Goal: Task Accomplishment & Management: Complete application form

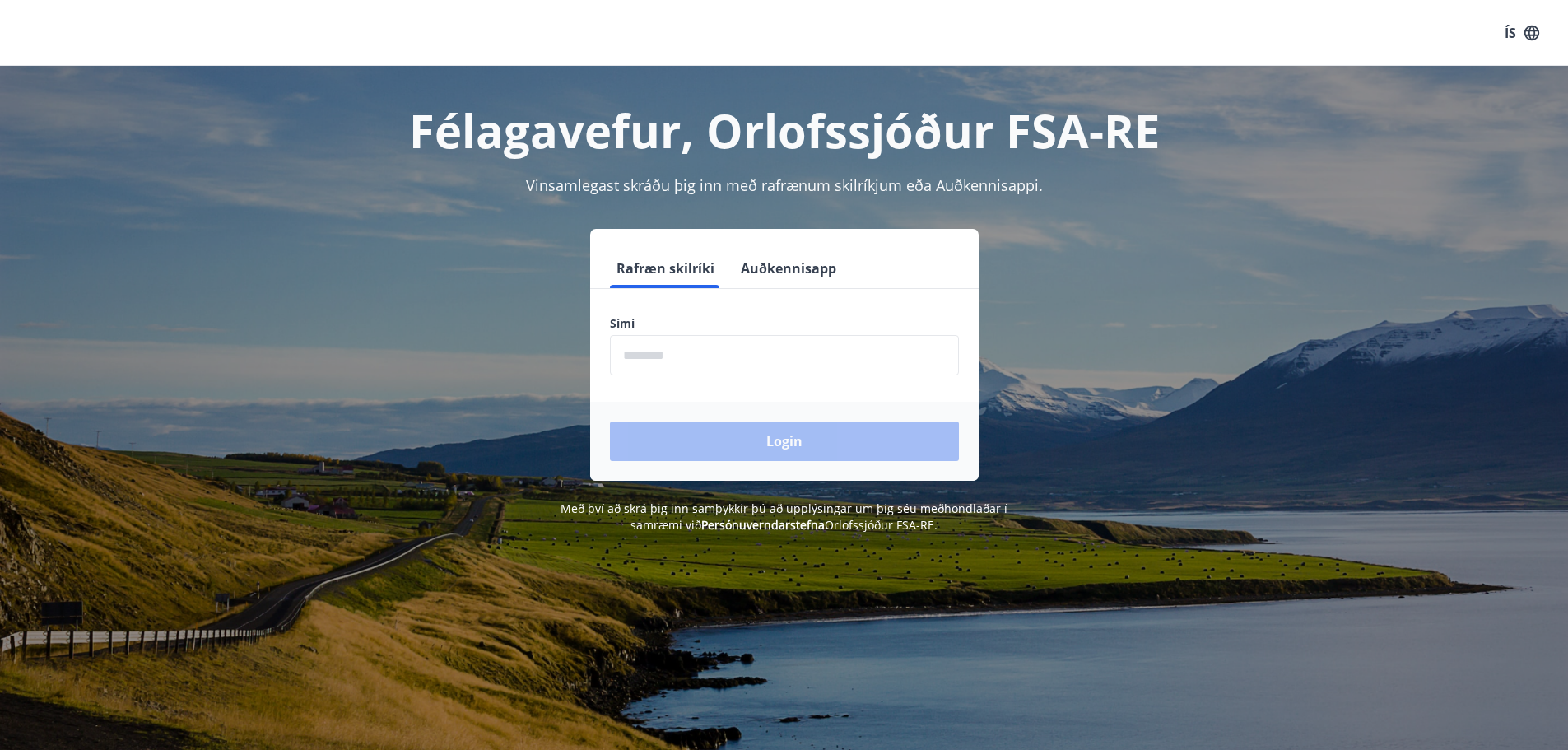
click at [800, 324] on label "Sími" at bounding box center [784, 323] width 349 height 17
click at [800, 341] on input "phone" at bounding box center [784, 355] width 349 height 41
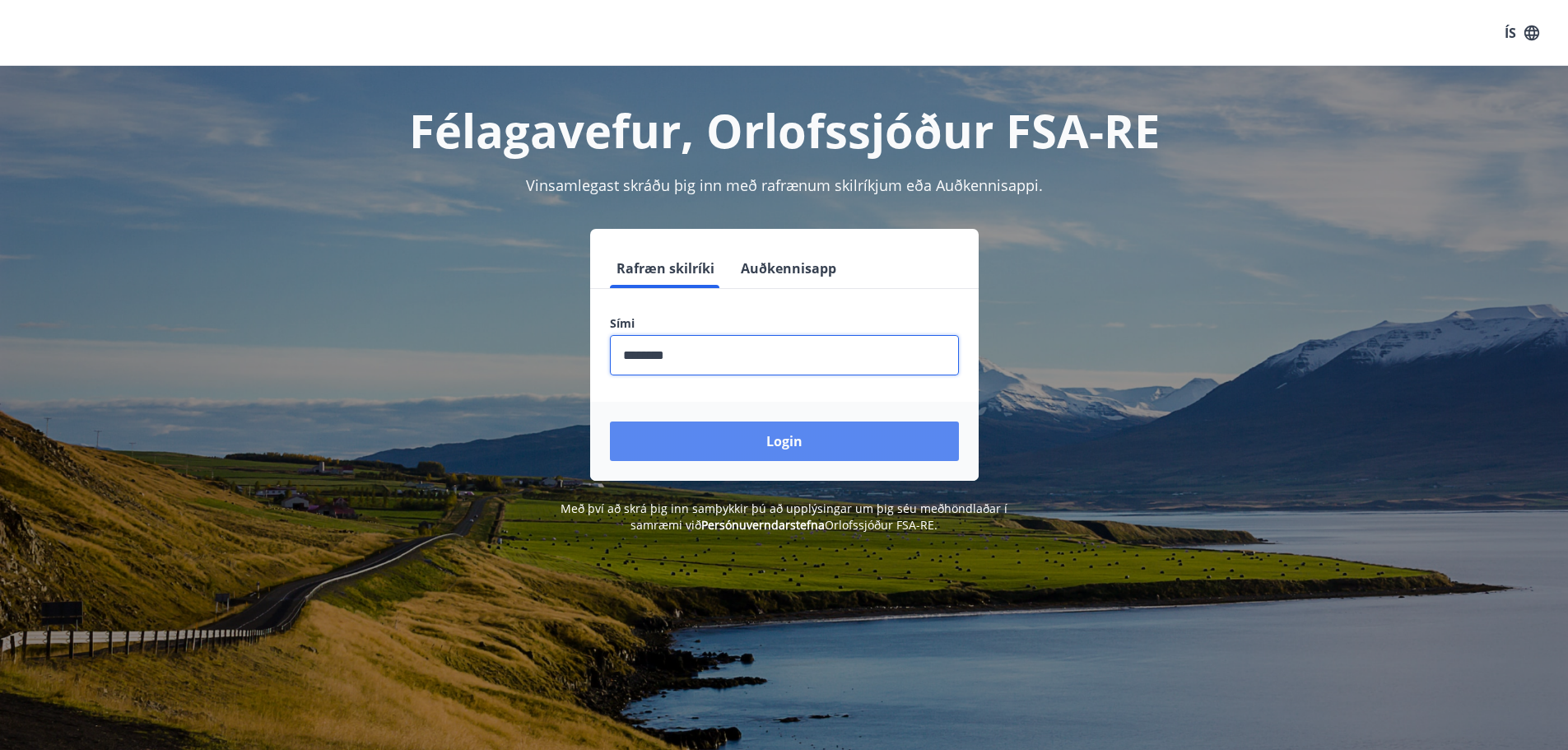
type input "********"
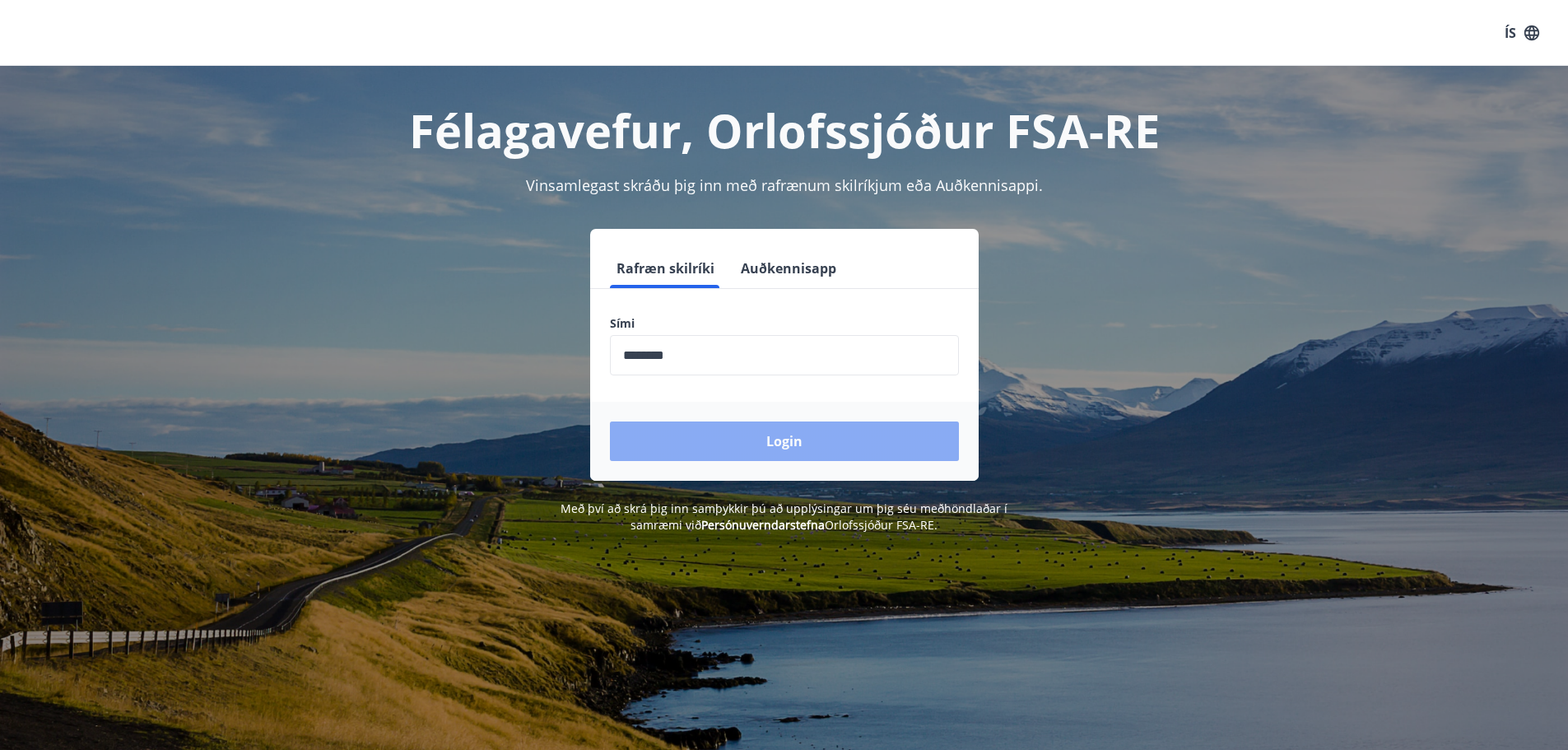
click at [804, 450] on button "Login" at bounding box center [784, 441] width 349 height 40
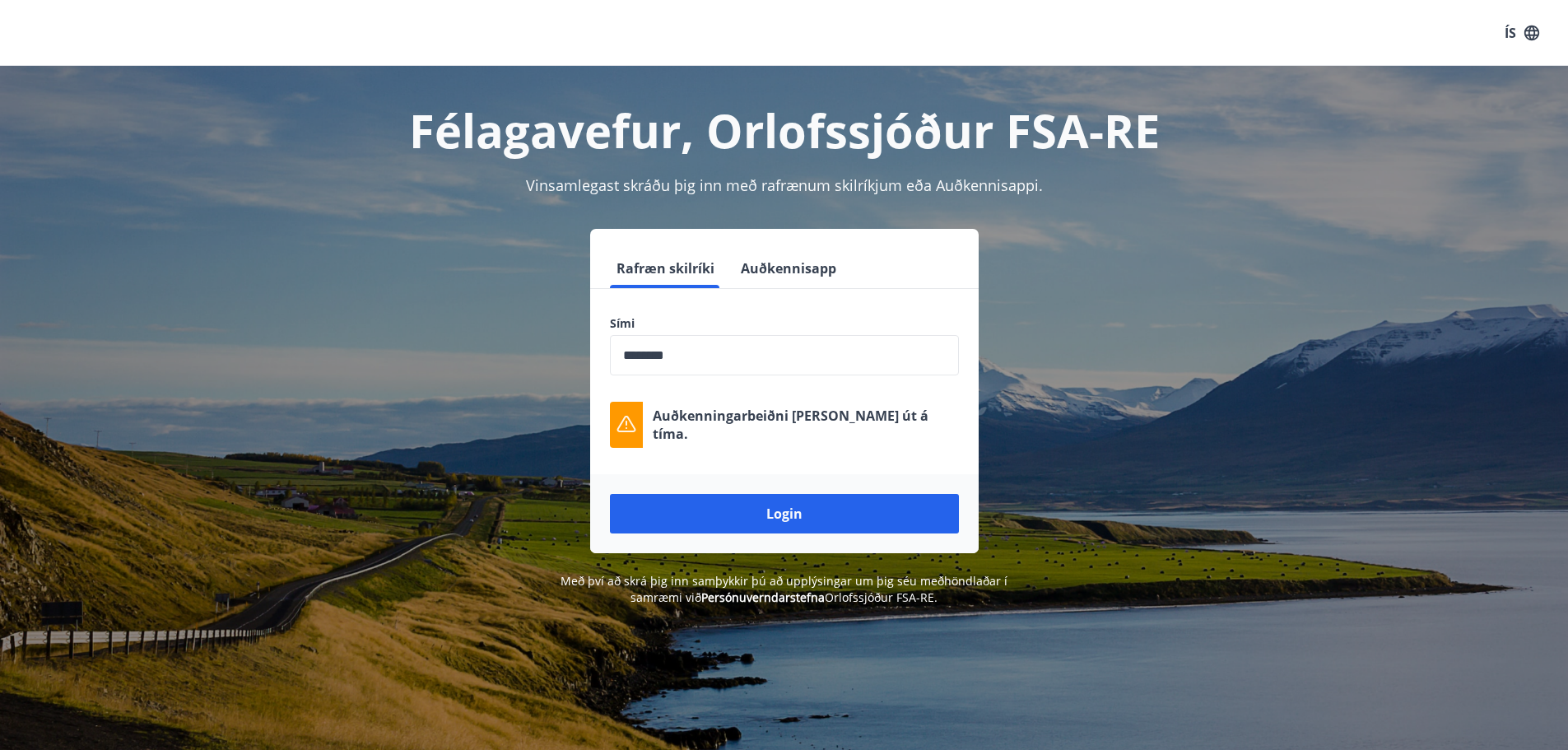
click at [786, 499] on button "Login" at bounding box center [784, 514] width 349 height 40
click at [792, 502] on button "Login" at bounding box center [784, 514] width 349 height 40
click at [688, 435] on div "Auðkenningarbeiðni [PERSON_NAME] út á tíma." at bounding box center [784, 424] width 349 height 47
click at [1153, 51] on div "ÍS" at bounding box center [784, 33] width 1568 height 65
